Goal: Task Accomplishment & Management: Manage account settings

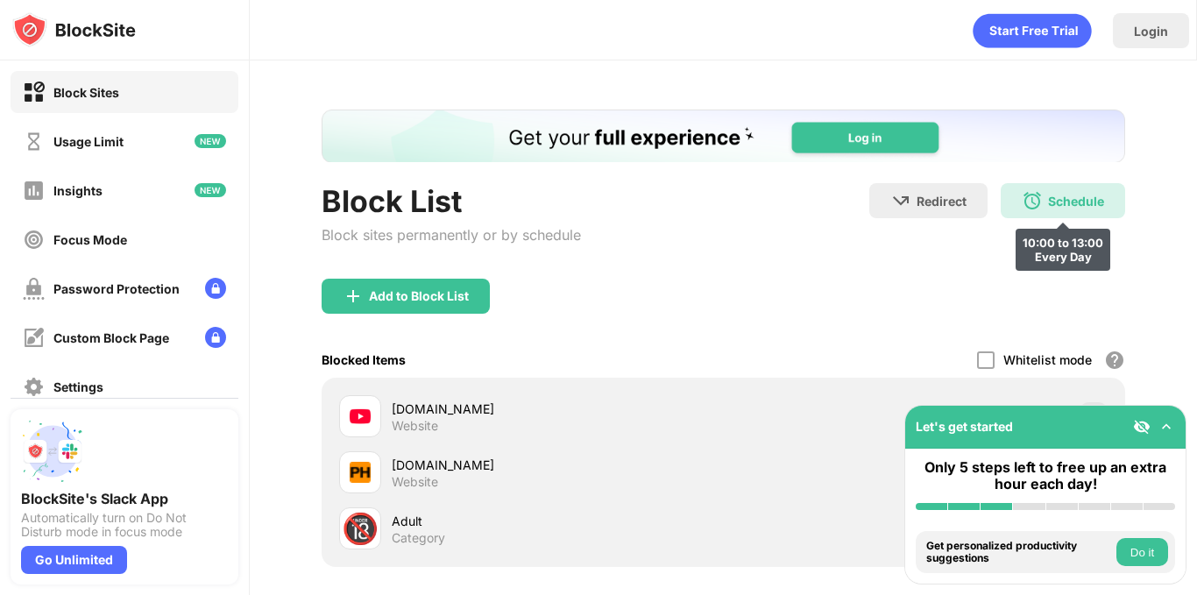
click at [1029, 199] on div "Schedule 10:00 to 13:00 Every Day" at bounding box center [1062, 200] width 124 height 35
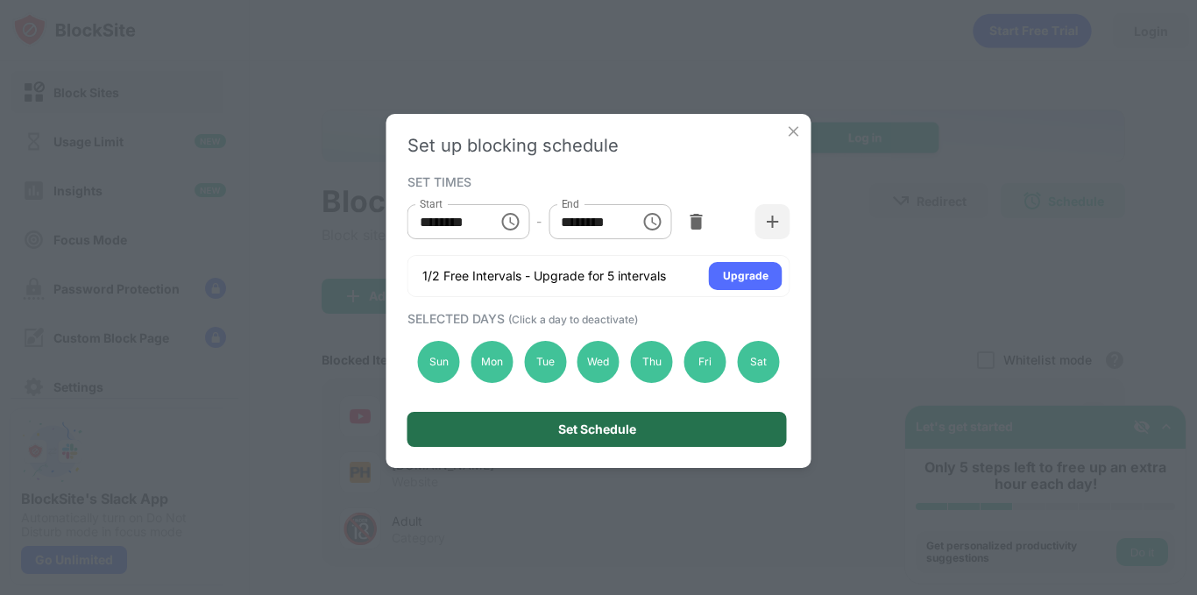
click at [603, 426] on div "Set Schedule" at bounding box center [597, 429] width 78 height 14
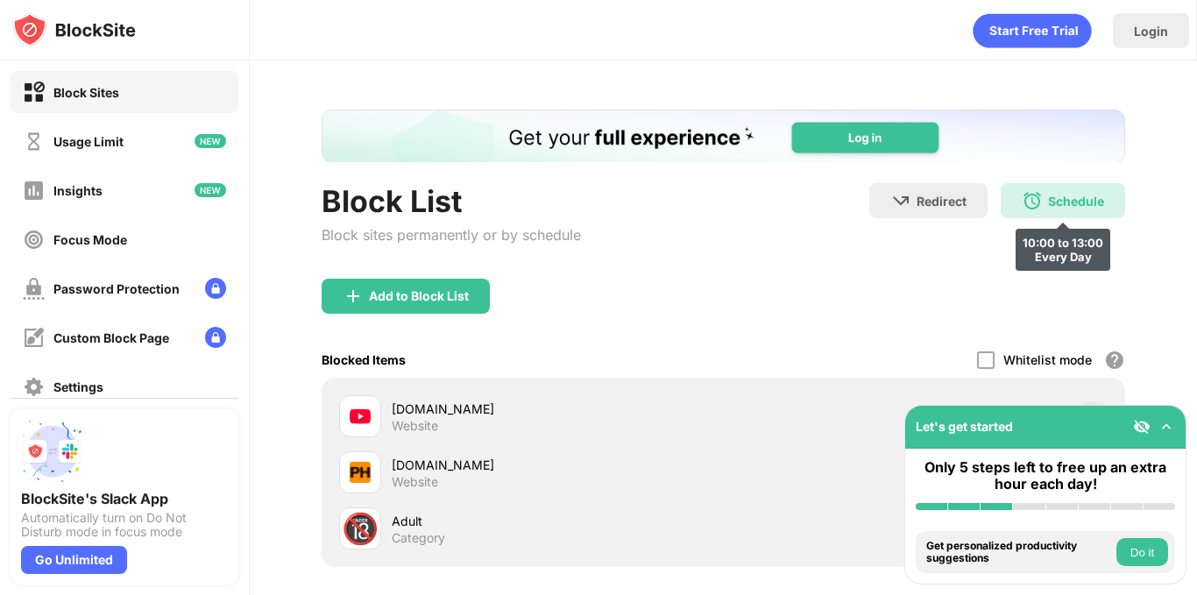
click at [1043, 190] on div "Schedule 10:00 to 13:00 Every Day" at bounding box center [1062, 200] width 124 height 35
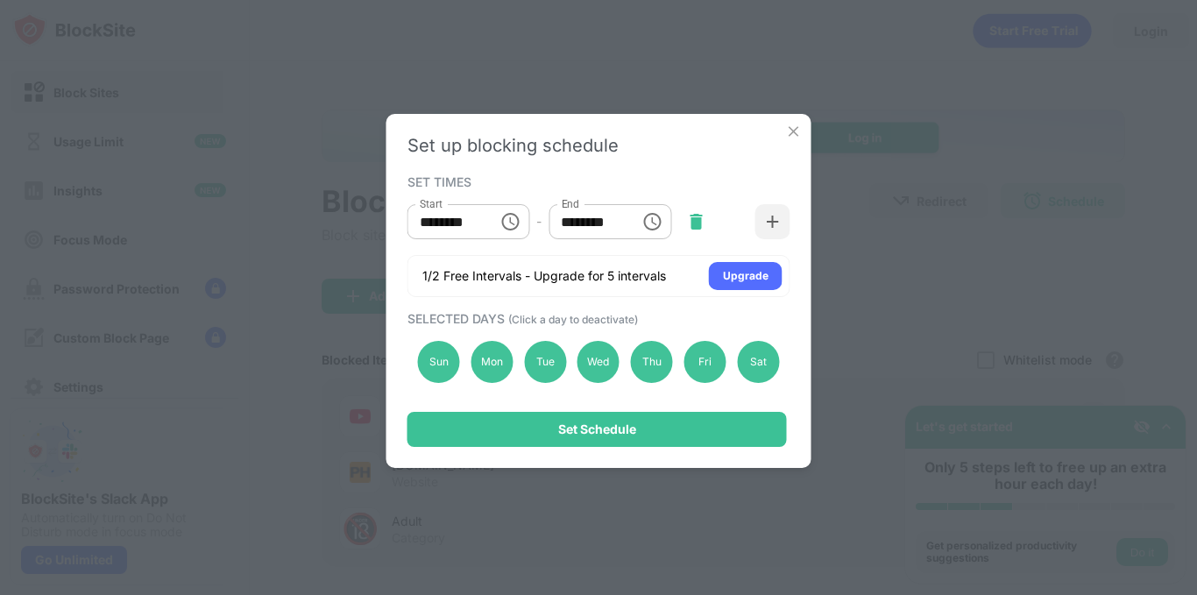
click at [704, 226] on img at bounding box center [696, 222] width 18 height 18
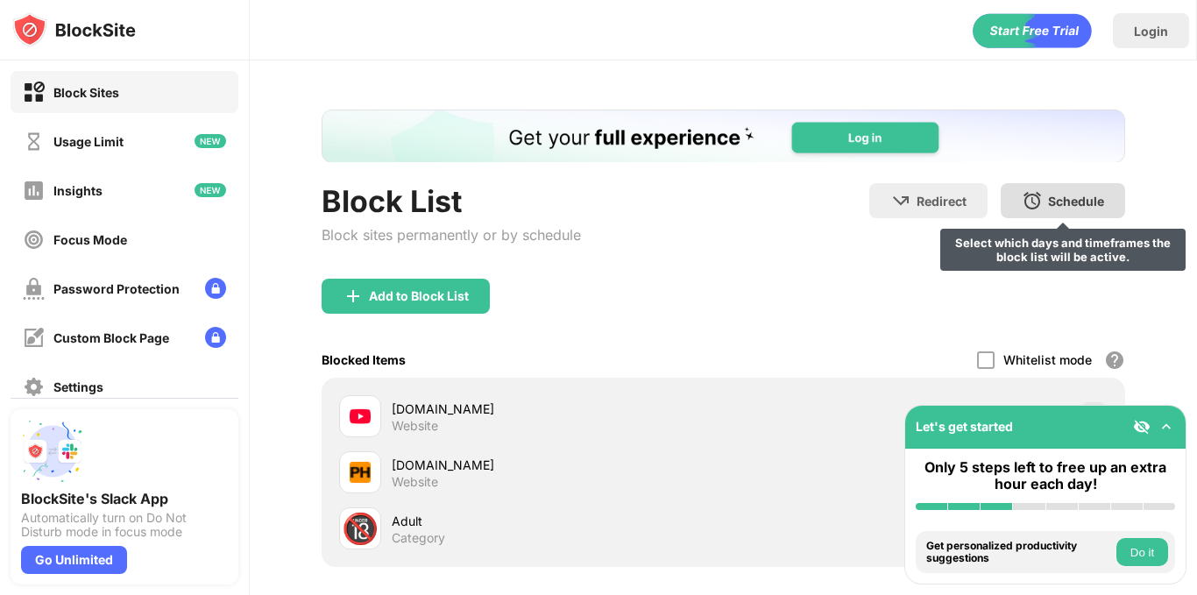
click at [1049, 200] on div "Schedule" at bounding box center [1076, 201] width 56 height 15
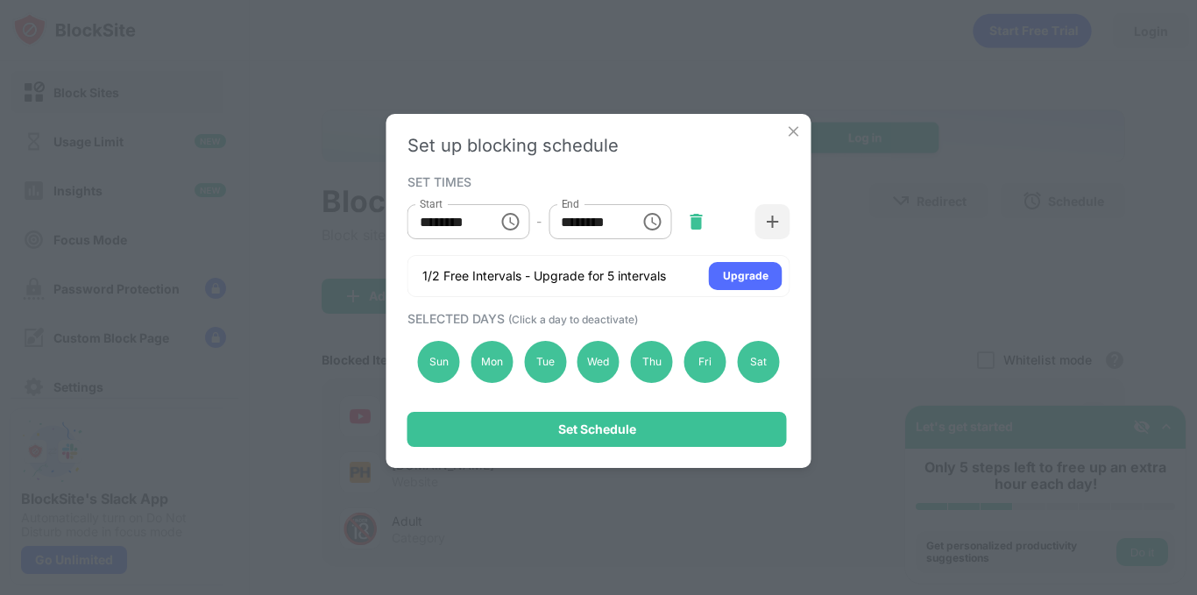
click at [691, 218] on img at bounding box center [696, 222] width 18 height 18
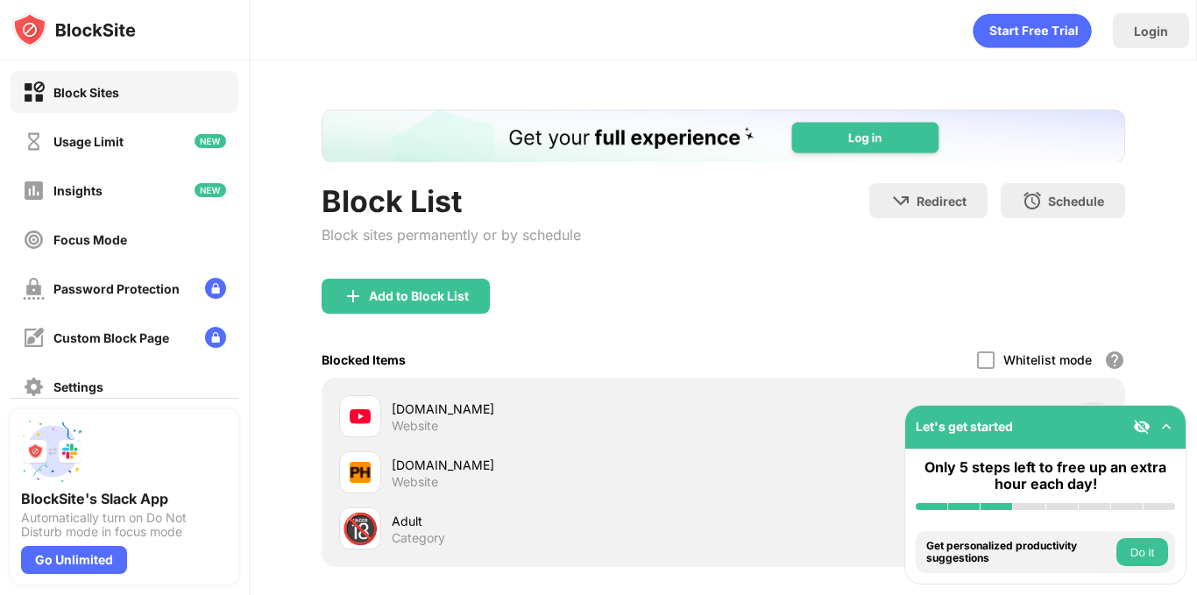
scroll to position [171, 0]
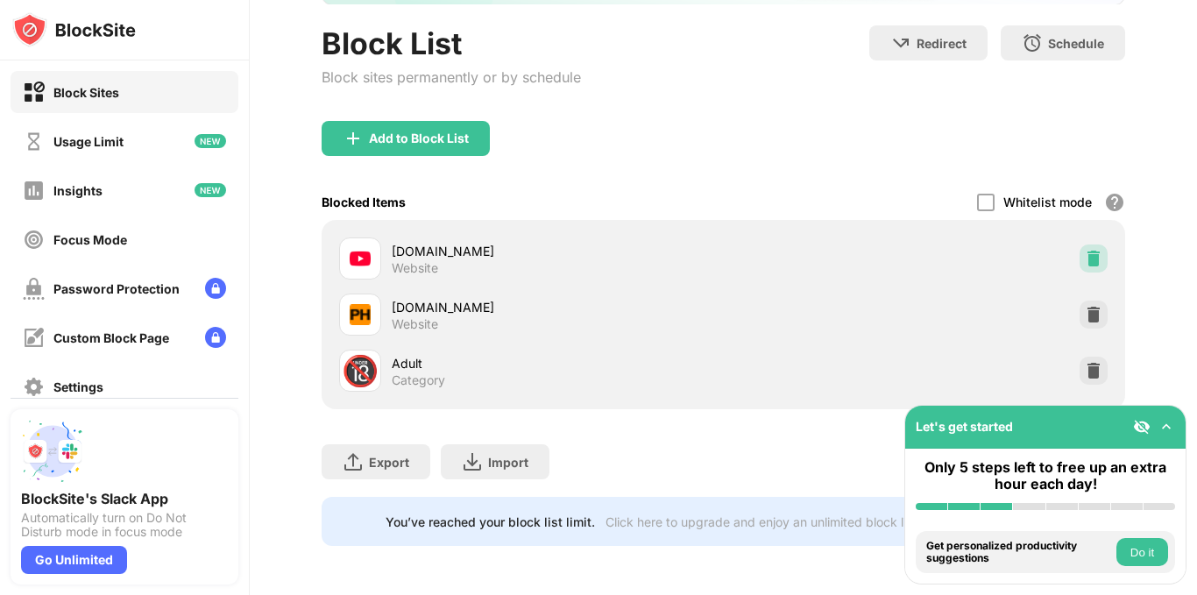
click at [1084, 250] on img at bounding box center [1093, 259] width 18 height 18
